Goal: Task Accomplishment & Management: Use online tool/utility

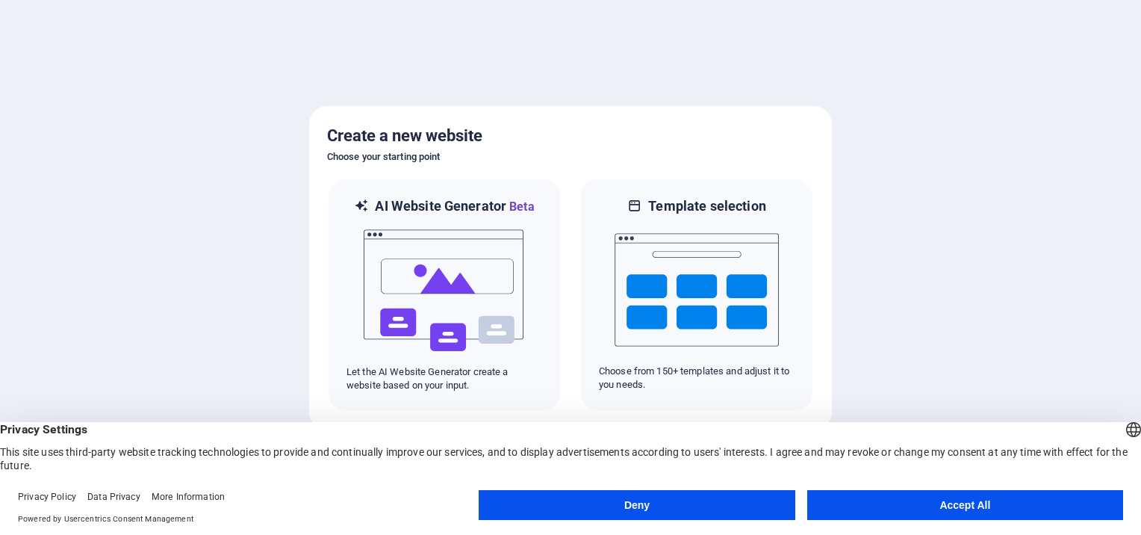
click at [777, 505] on button "Deny" at bounding box center [637, 505] width 316 height 30
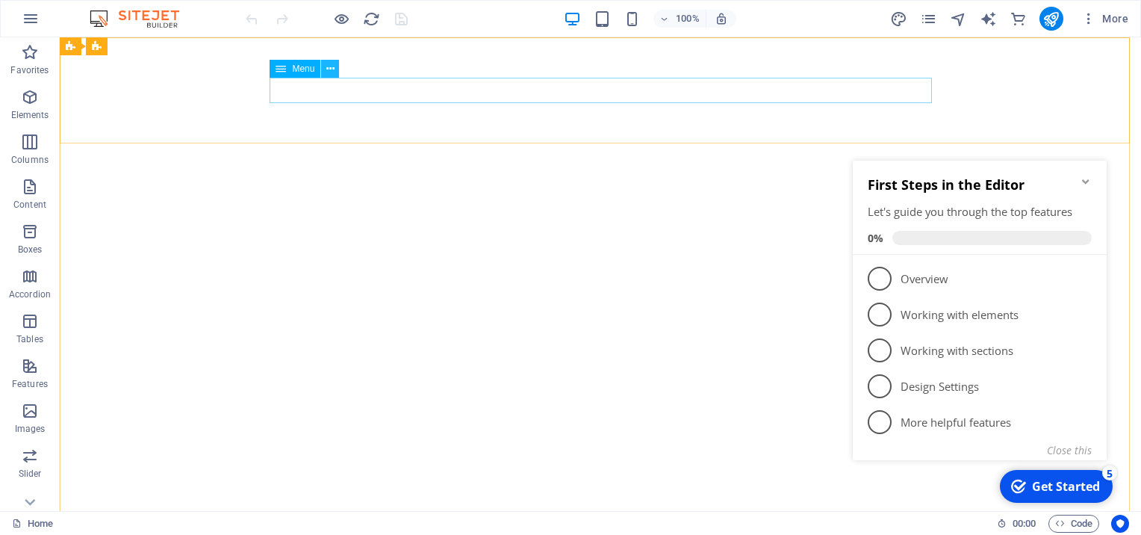
click at [331, 63] on icon at bounding box center [330, 69] width 8 height 16
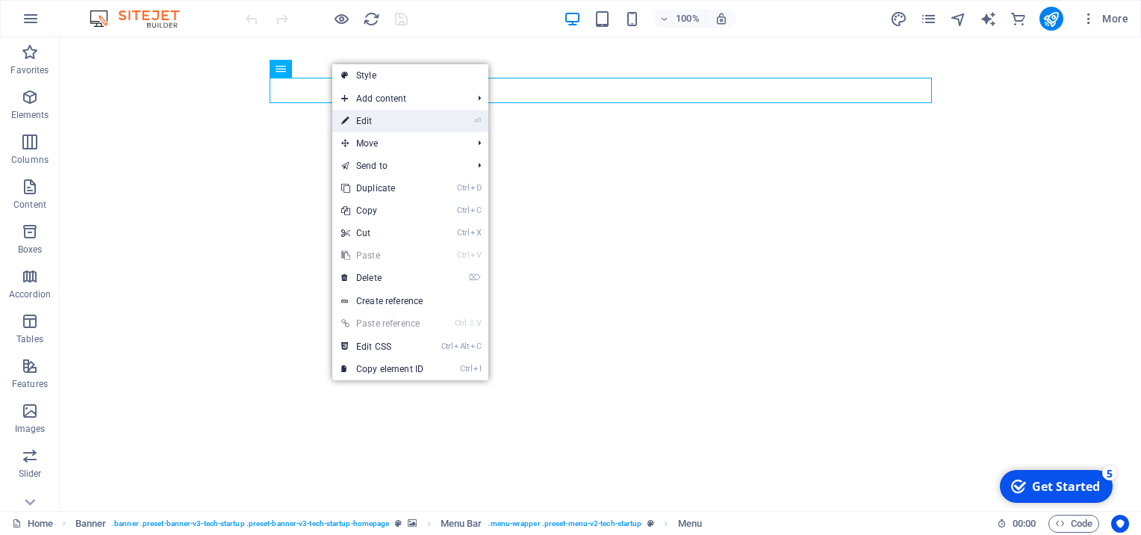
click at [400, 123] on link "⏎ Edit" at bounding box center [382, 121] width 100 height 22
select select "1"
select select
select select "2"
select select
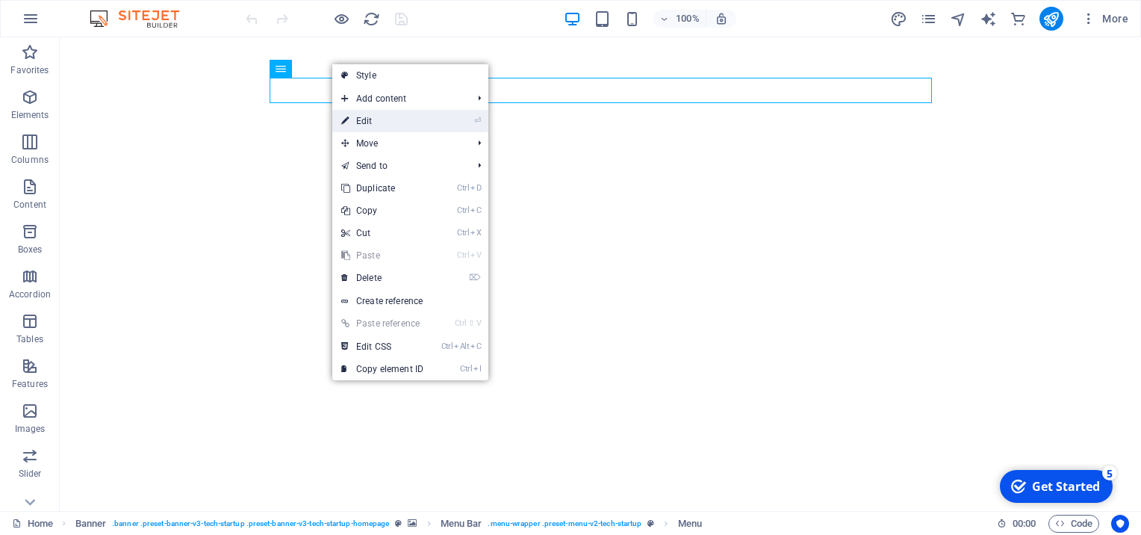
select select "5"
select select
select select "3"
select select
select select "4"
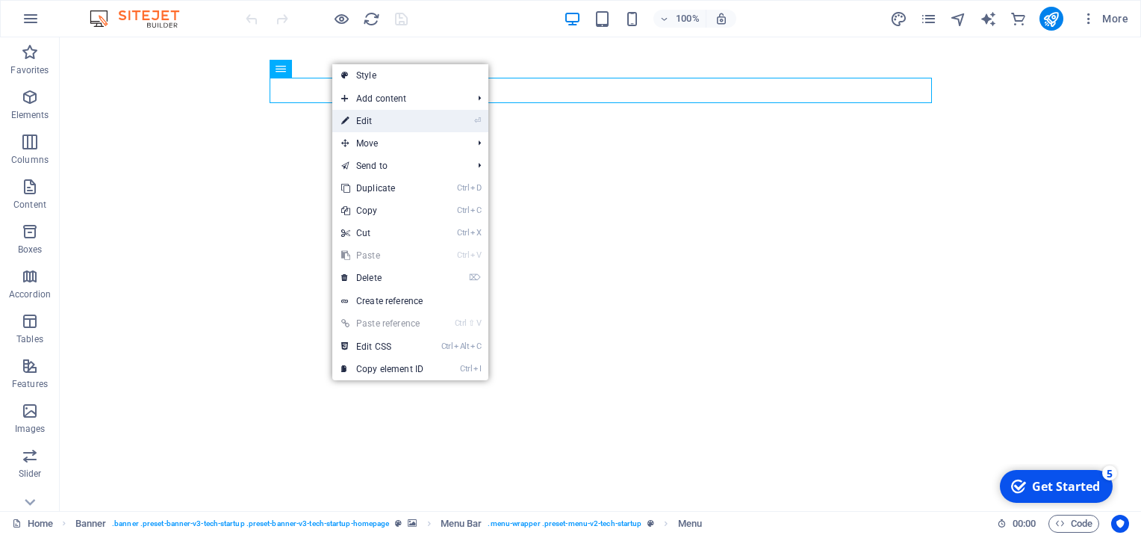
select select
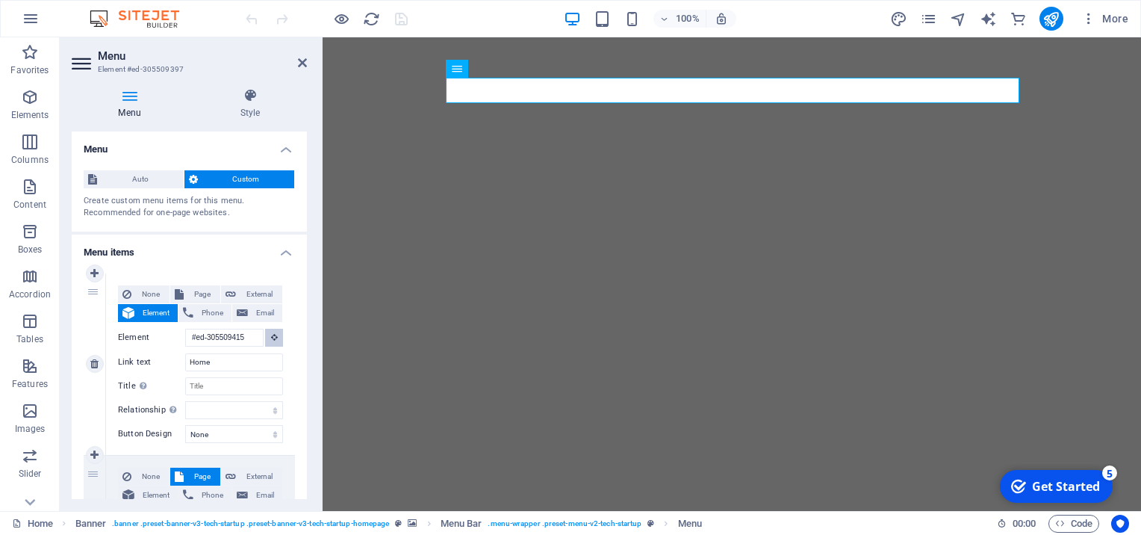
click at [271, 338] on icon at bounding box center [274, 336] width 7 height 7
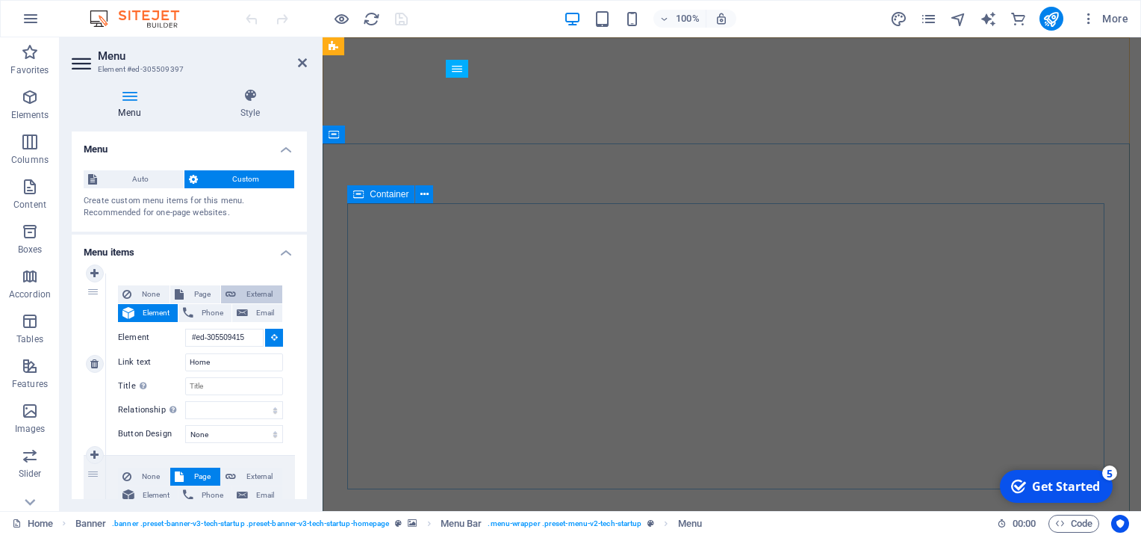
click at [260, 294] on span "External" at bounding box center [259, 294] width 37 height 18
select select "blank"
select select
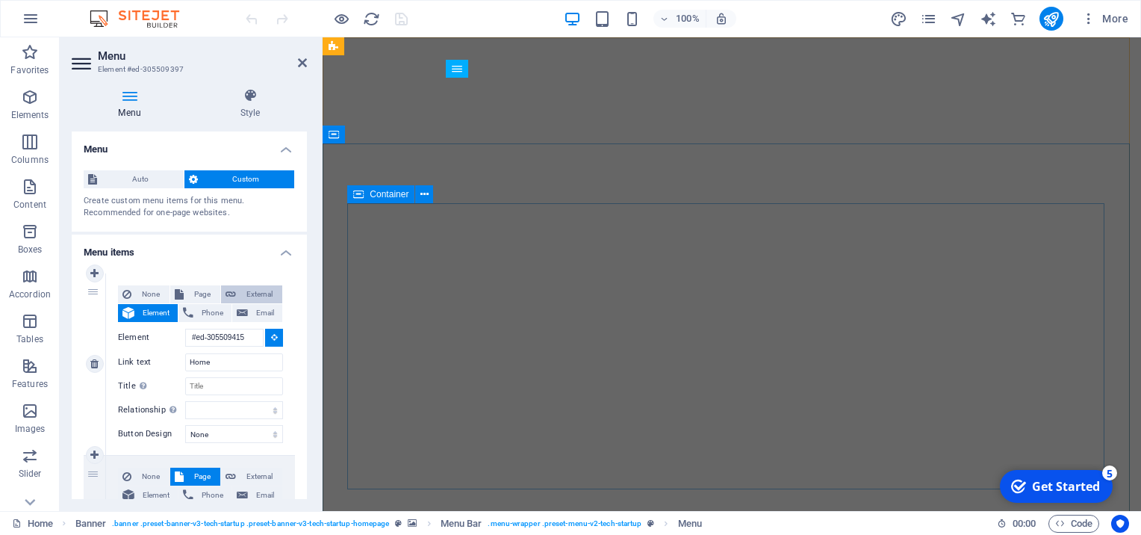
select select
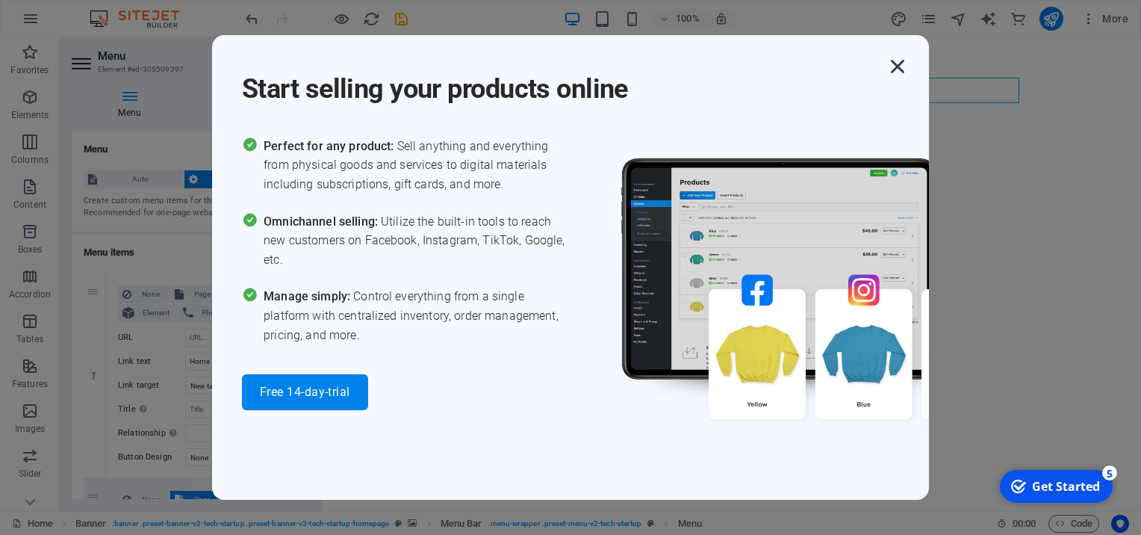
click at [896, 66] on icon "button" at bounding box center [897, 66] width 27 height 27
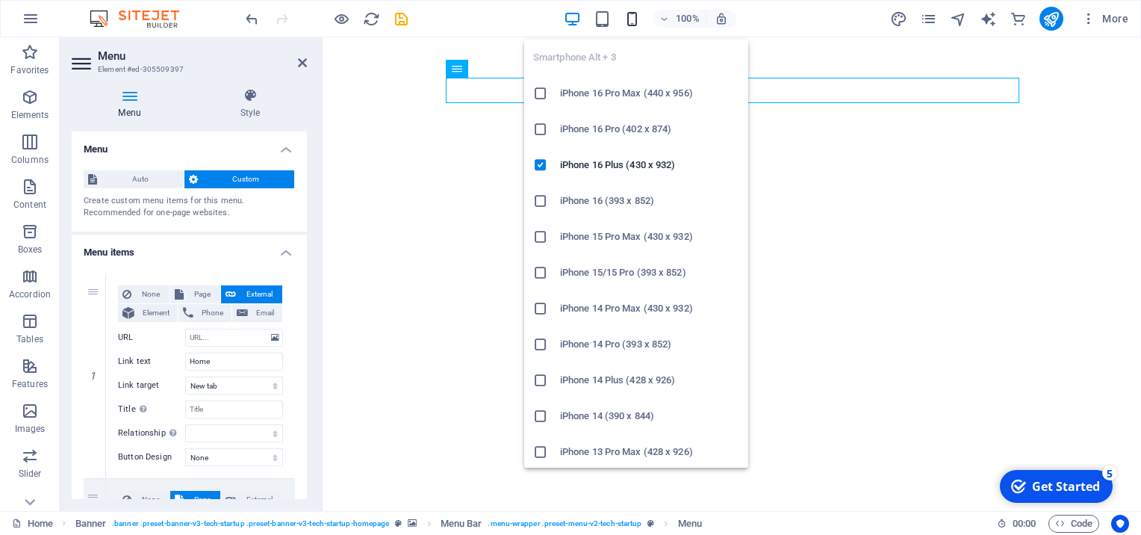
click at [630, 22] on icon "button" at bounding box center [632, 18] width 17 height 17
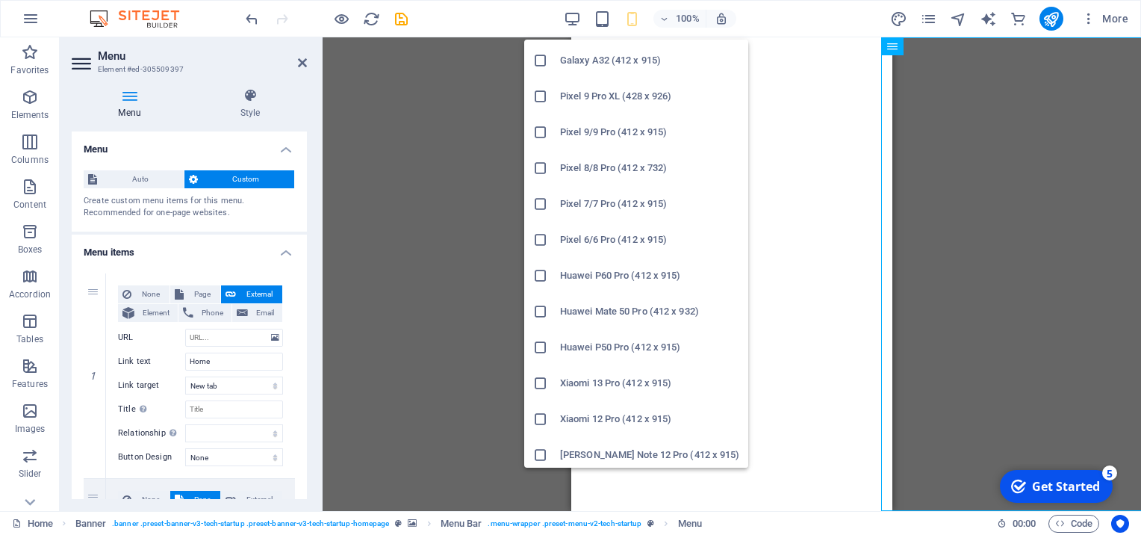
scroll to position [755, 0]
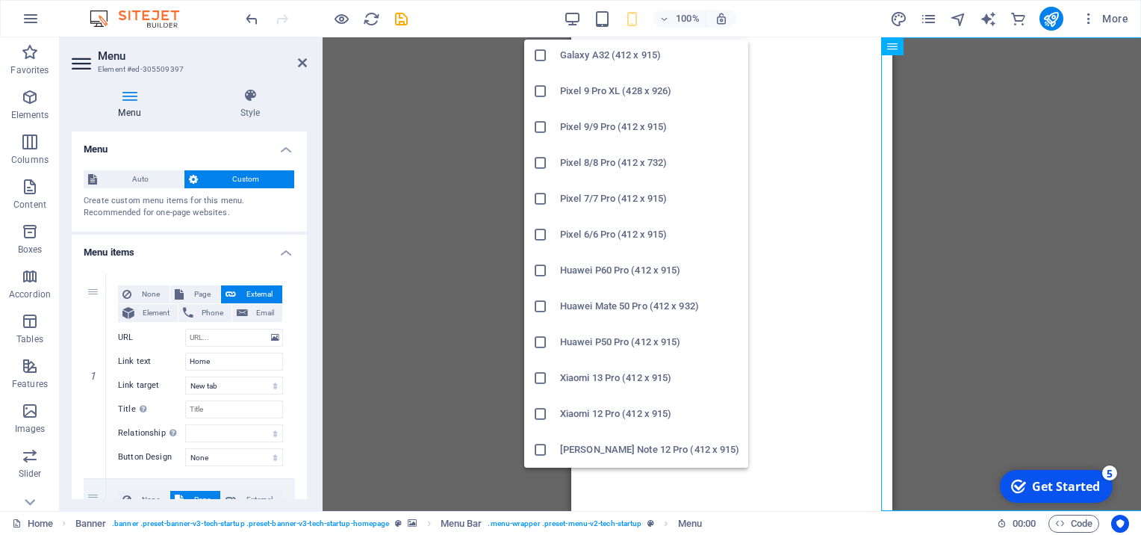
click at [538, 376] on icon at bounding box center [540, 377] width 15 height 15
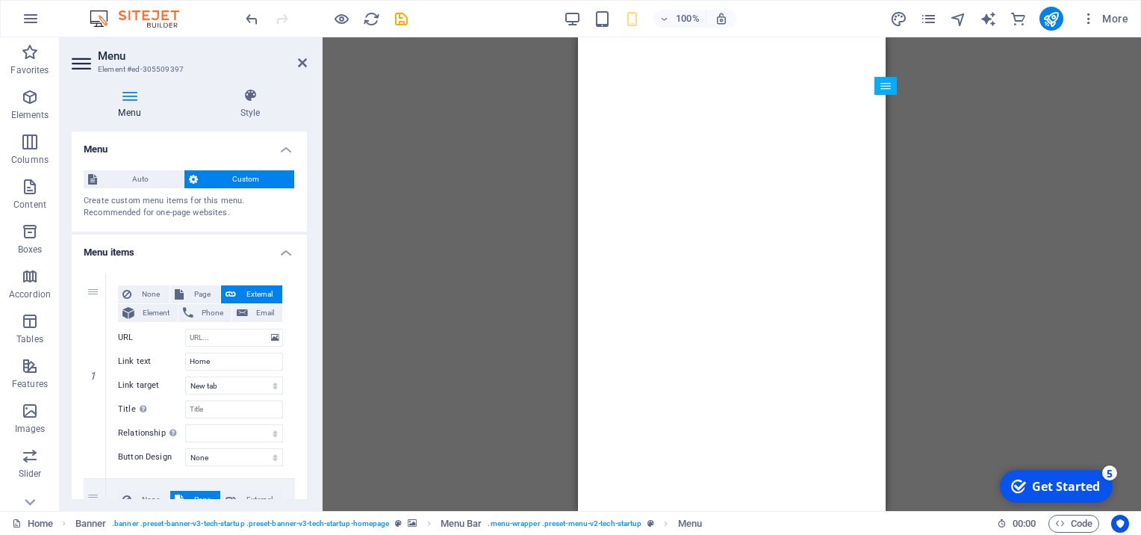
scroll to position [0, 0]
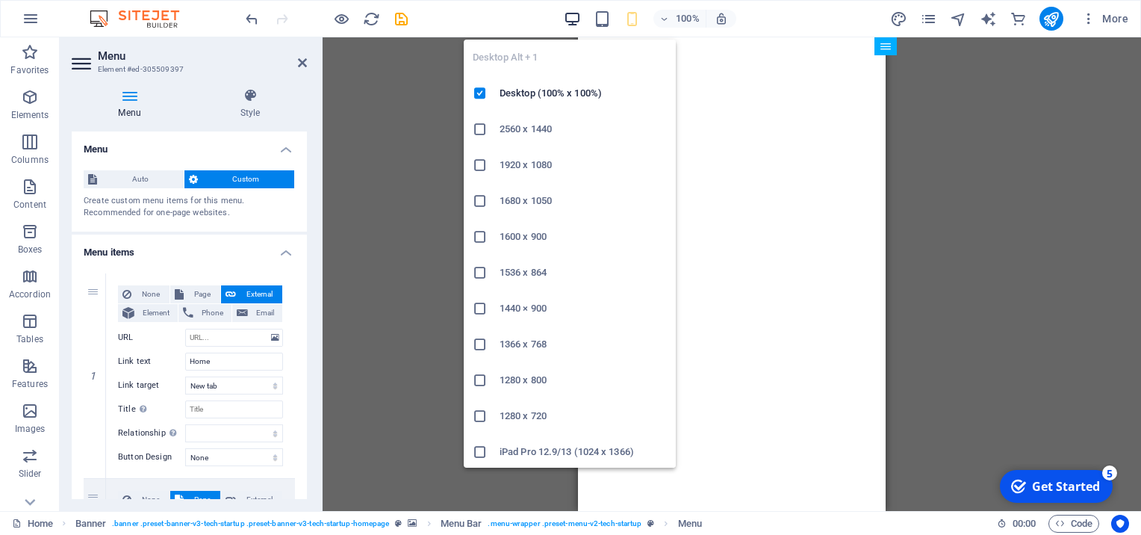
click at [578, 20] on icon "button" at bounding box center [572, 18] width 17 height 17
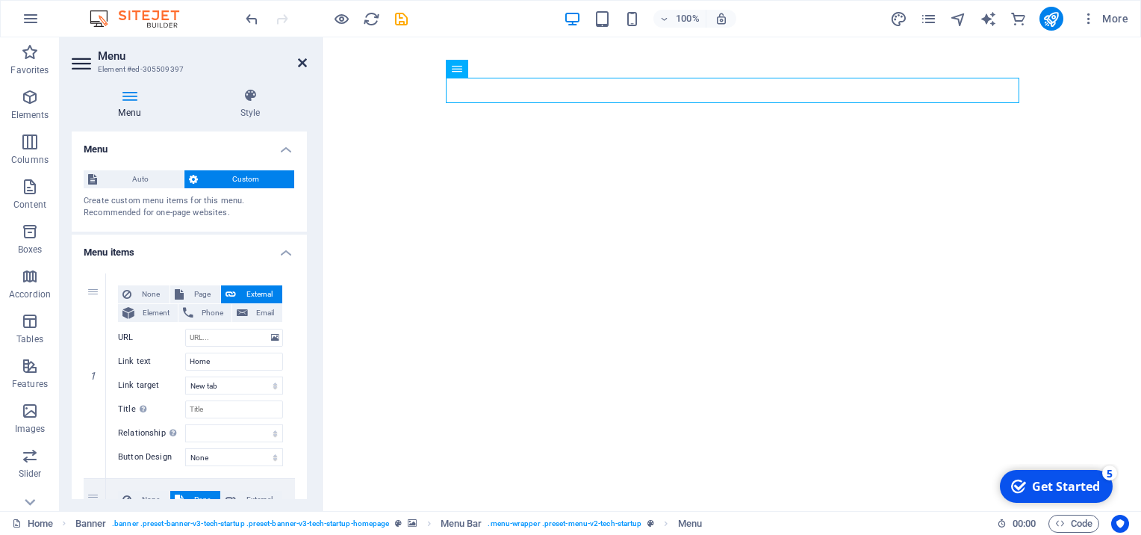
click at [298, 61] on icon at bounding box center [302, 63] width 9 height 12
